Goal: Task Accomplishment & Management: Manage account settings

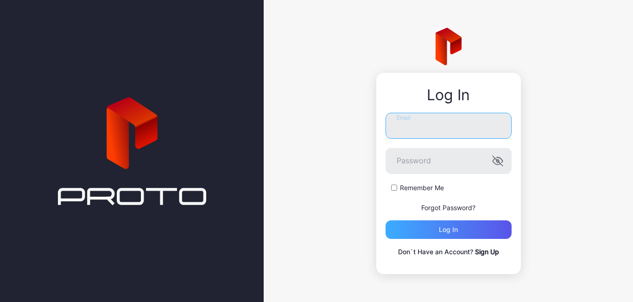
type input "**********"
click at [434, 229] on div "Log in" at bounding box center [449, 229] width 126 height 19
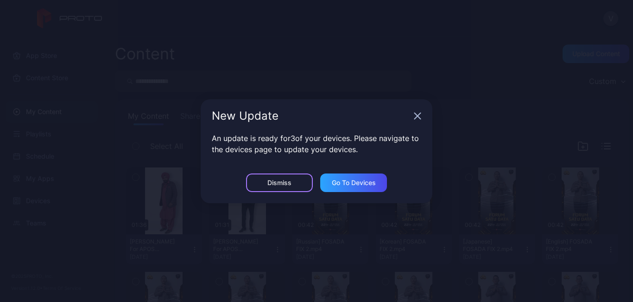
click at [274, 187] on div "Dismiss" at bounding box center [279, 182] width 67 height 19
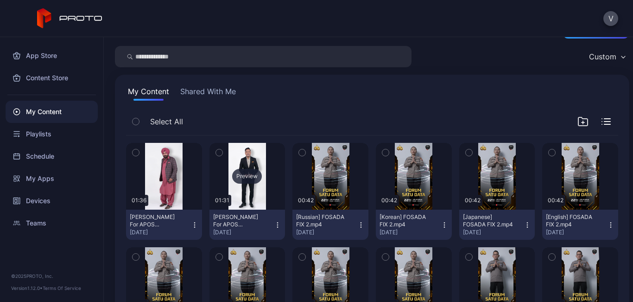
scroll to position [46, 0]
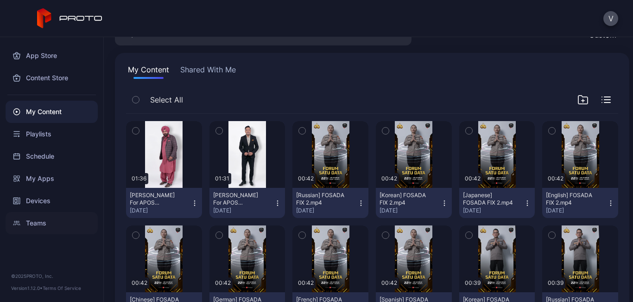
click at [28, 213] on div "Teams" at bounding box center [52, 223] width 92 height 22
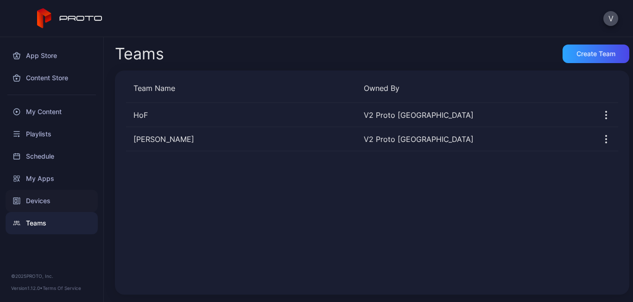
click at [33, 197] on div "Devices" at bounding box center [52, 201] width 92 height 22
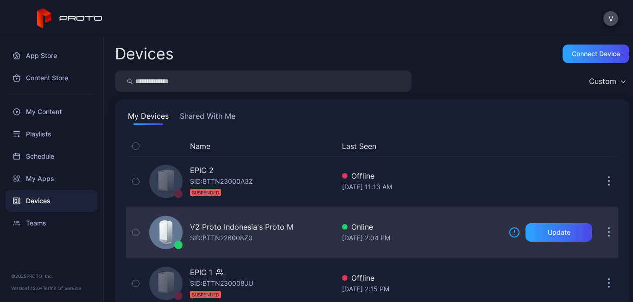
click at [317, 239] on div "V2 Proto Indonesia's Proto M SID: BTTN226008Z0" at bounding box center [240, 232] width 189 height 46
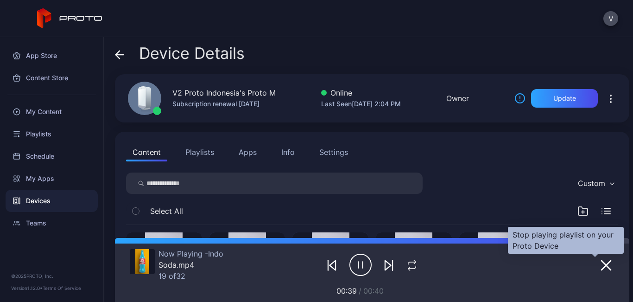
click at [603, 265] on button "button" at bounding box center [606, 264] width 17 height 13
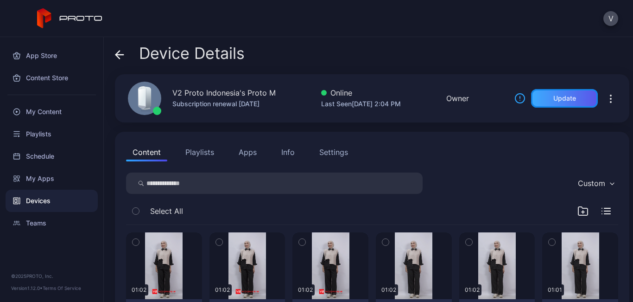
click at [553, 96] on div "Update" at bounding box center [564, 98] width 23 height 7
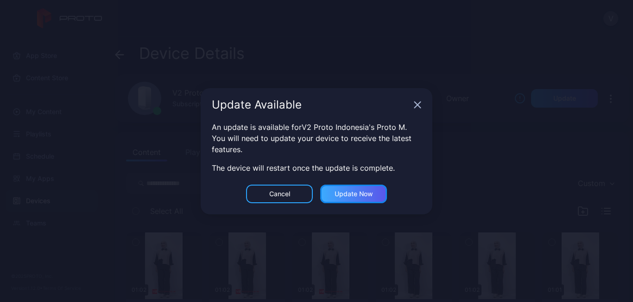
click at [354, 192] on div "Update now" at bounding box center [354, 193] width 38 height 7
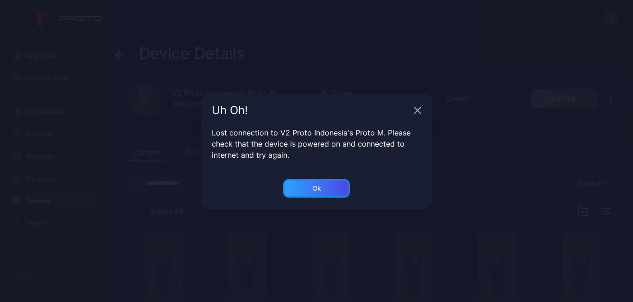
click at [336, 193] on div "Ok" at bounding box center [316, 188] width 67 height 19
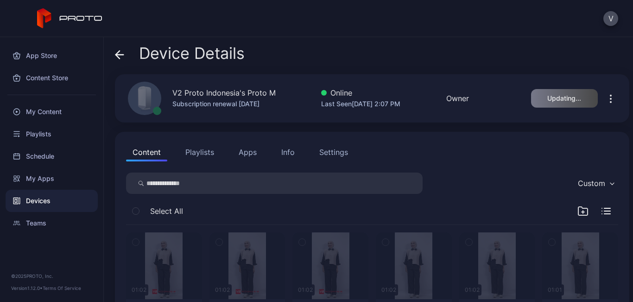
scroll to position [139, 0]
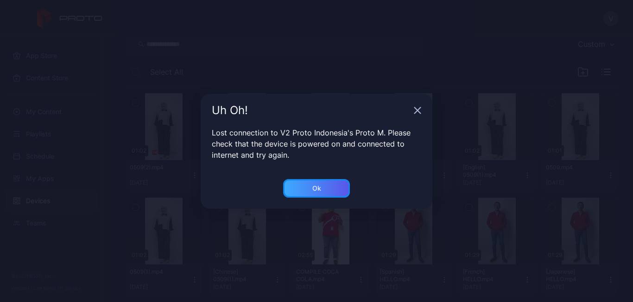
click at [323, 191] on div "Ok" at bounding box center [316, 188] width 67 height 19
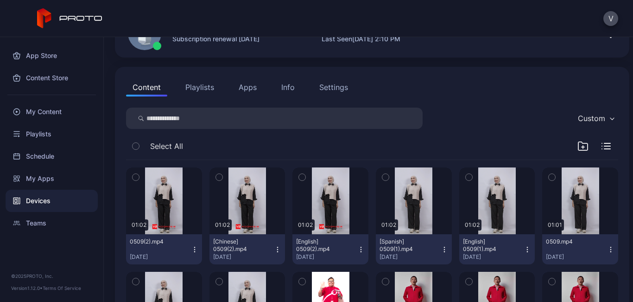
scroll to position [0, 0]
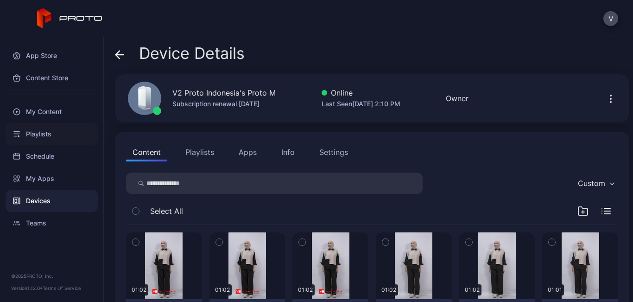
click at [60, 124] on div "Playlists" at bounding box center [52, 134] width 92 height 22
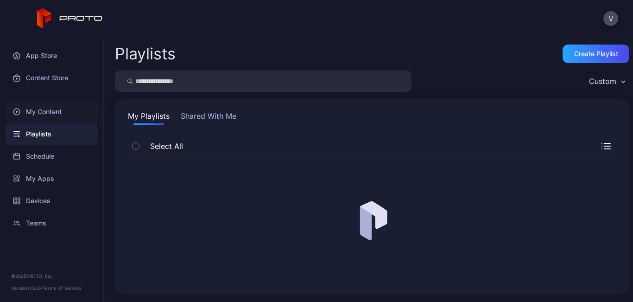
click at [58, 111] on div "My Content" at bounding box center [52, 112] width 92 height 22
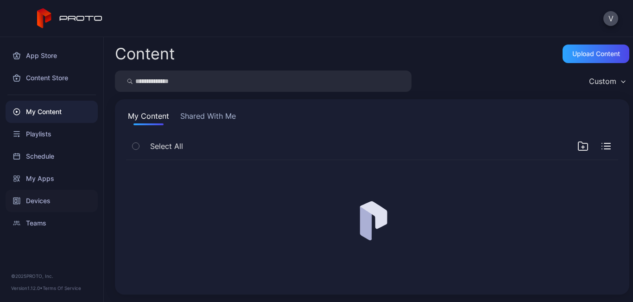
click at [53, 191] on div "Devices" at bounding box center [52, 201] width 92 height 22
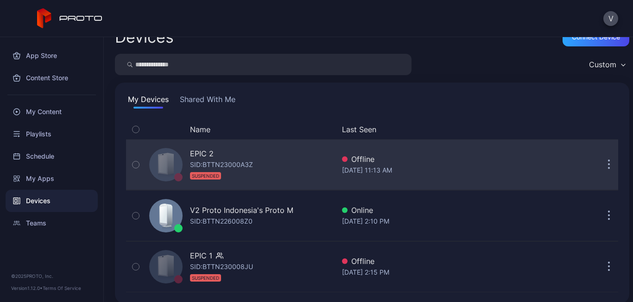
scroll to position [25, 0]
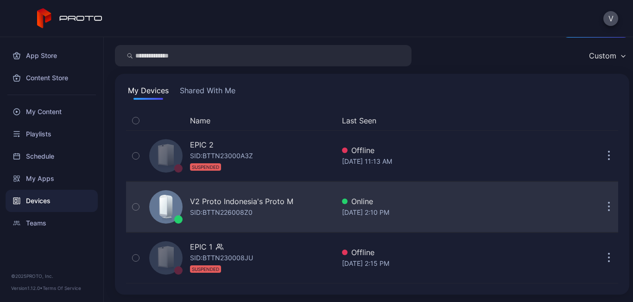
click at [437, 212] on div "[DATE] 2:10 PM" at bounding box center [421, 212] width 159 height 11
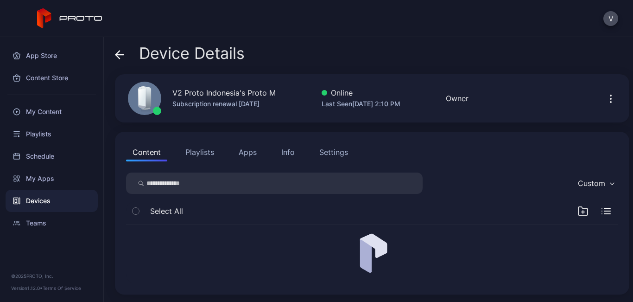
click at [302, 43] on div "Device Details V2 Proto Indonesia's Proto M Subscription renewal [DATE] Online …" at bounding box center [368, 169] width 529 height 265
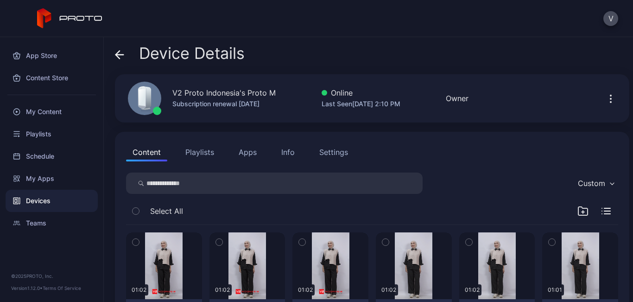
click at [211, 152] on button "Playlists" at bounding box center [200, 152] width 42 height 19
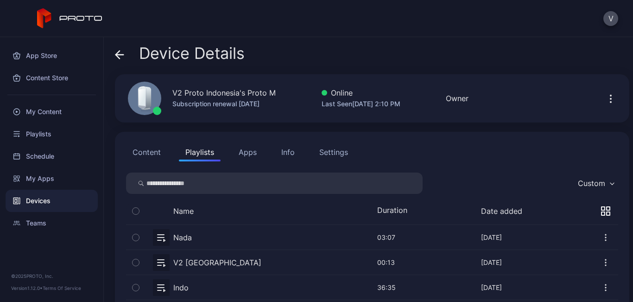
drag, startPoint x: 276, startPoint y: 58, endPoint x: 268, endPoint y: 56, distance: 7.6
click at [275, 58] on div "Device Details" at bounding box center [372, 55] width 514 height 22
click at [214, 54] on span "Device Details" at bounding box center [192, 53] width 106 height 18
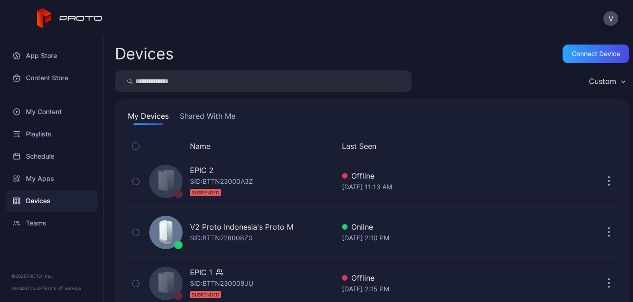
scroll to position [25, 0]
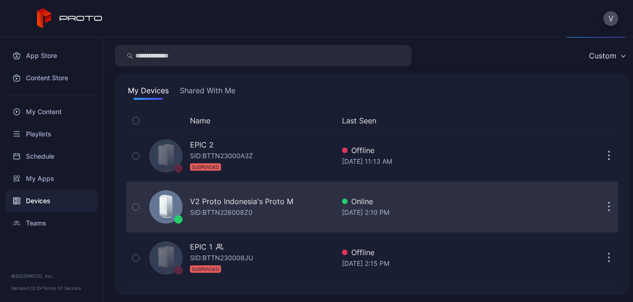
click at [231, 219] on div "V2 Proto Indonesia's Proto M SID: BTTN226008Z0" at bounding box center [240, 207] width 189 height 46
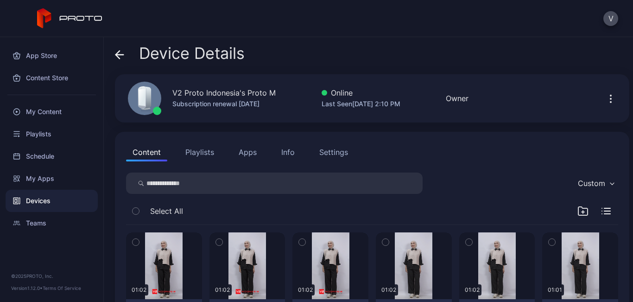
click at [209, 157] on button "Playlists" at bounding box center [200, 152] width 42 height 19
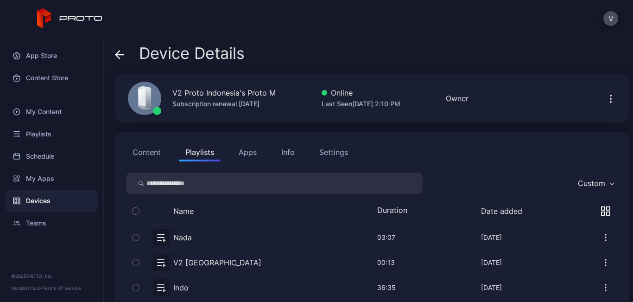
scroll to position [42, 0]
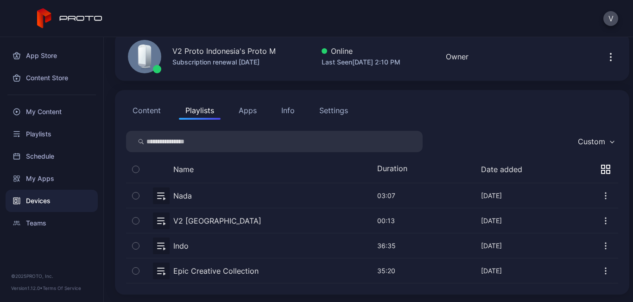
click at [602, 165] on icon "button" at bounding box center [603, 166] width 3 height 3
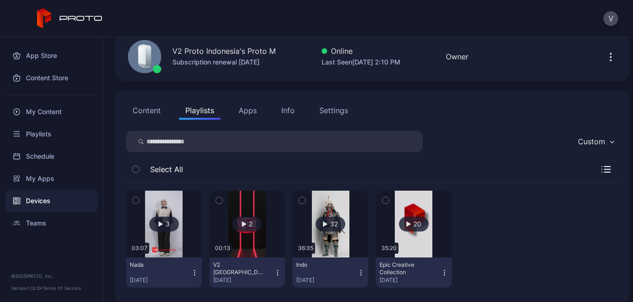
scroll to position [53, 0]
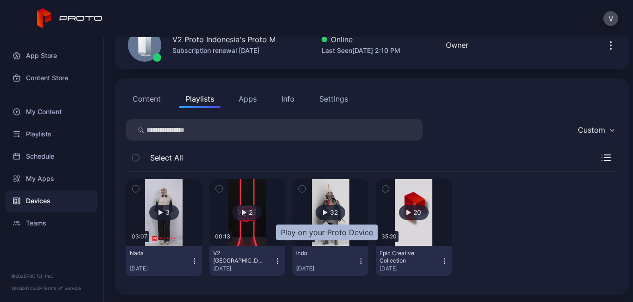
click at [316, 214] on div "32" at bounding box center [331, 212] width 30 height 15
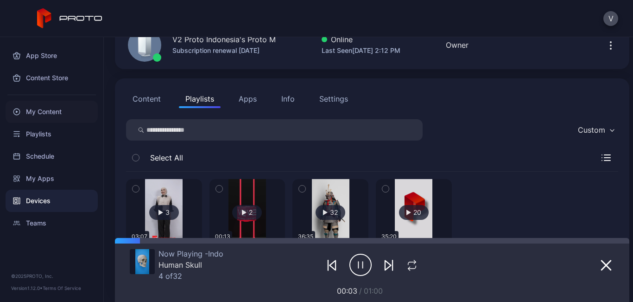
click at [72, 105] on div "My Content" at bounding box center [52, 112] width 92 height 22
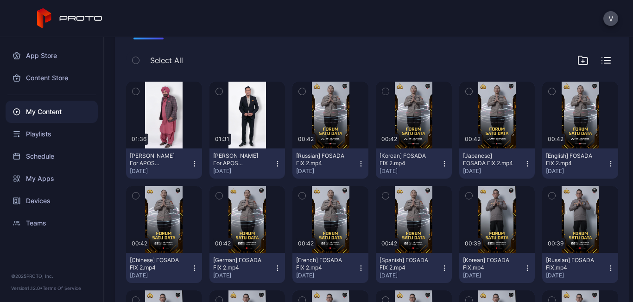
scroll to position [93, 0]
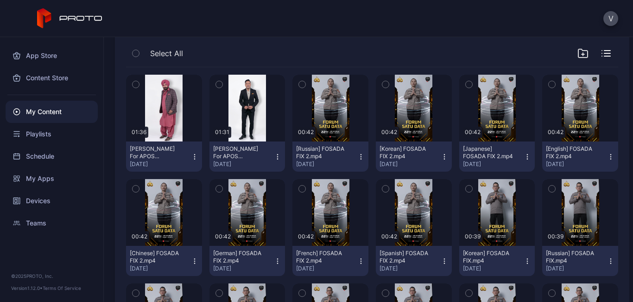
click at [274, 156] on icon "button" at bounding box center [277, 156] width 7 height 7
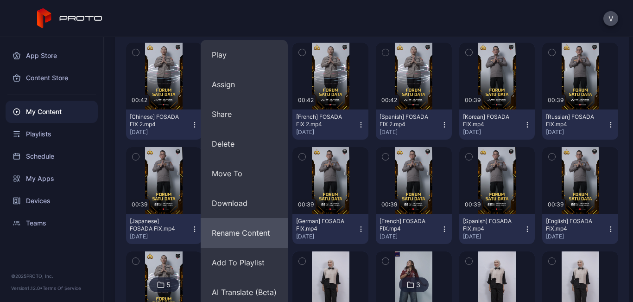
scroll to position [232, 0]
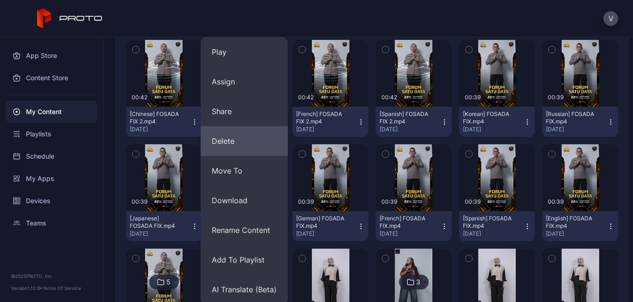
click at [229, 146] on button "Delete" at bounding box center [244, 141] width 87 height 30
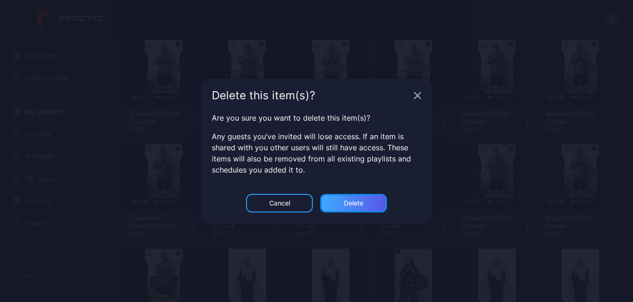
click at [336, 208] on div "Delete" at bounding box center [353, 203] width 67 height 19
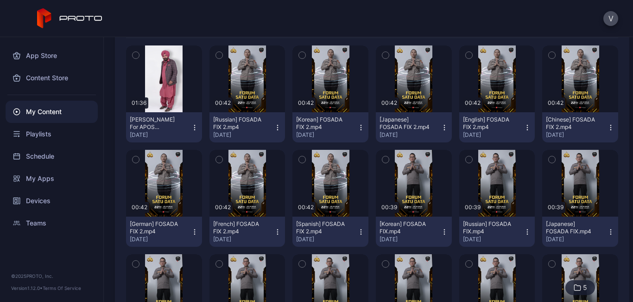
scroll to position [23, 0]
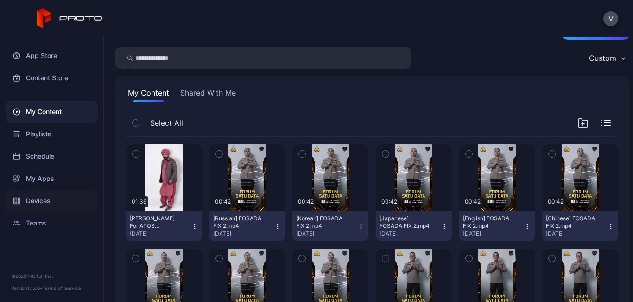
click at [69, 197] on div "Devices" at bounding box center [52, 201] width 92 height 22
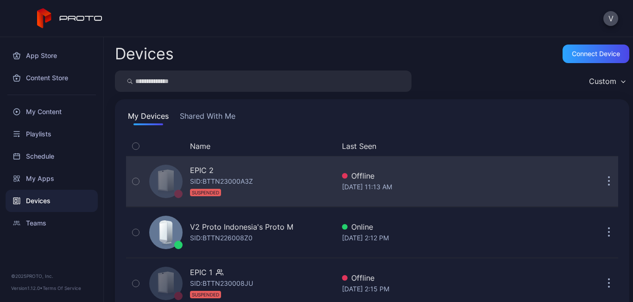
scroll to position [25, 0]
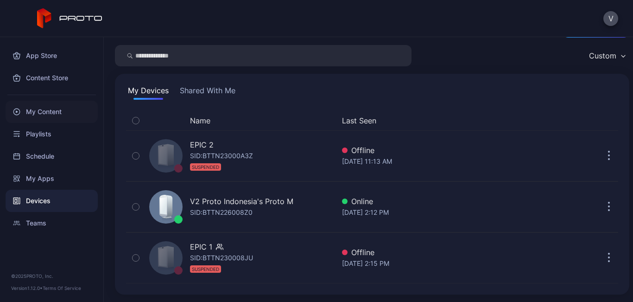
click at [73, 114] on div "My Content" at bounding box center [52, 112] width 92 height 22
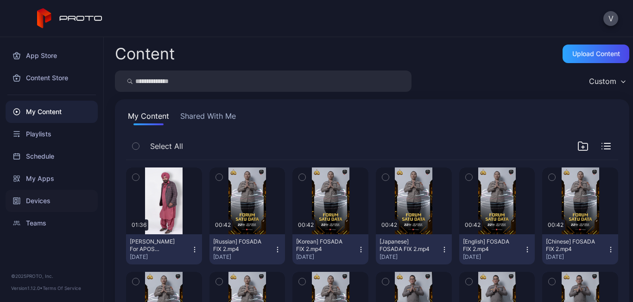
click at [78, 200] on div "Devices" at bounding box center [52, 201] width 92 height 22
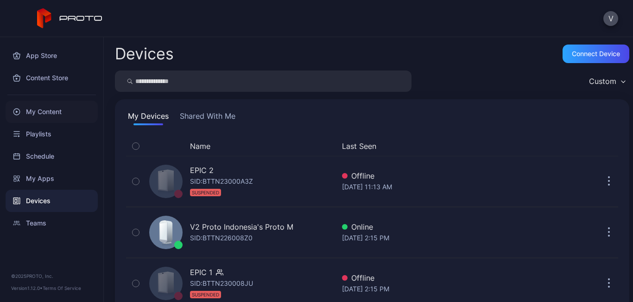
click at [70, 110] on div "My Content" at bounding box center [52, 112] width 92 height 22
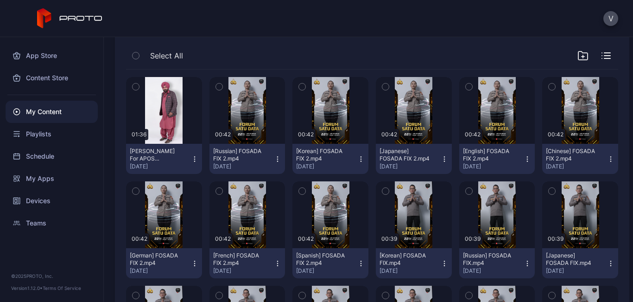
scroll to position [93, 0]
